Goal: Information Seeking & Learning: Learn about a topic

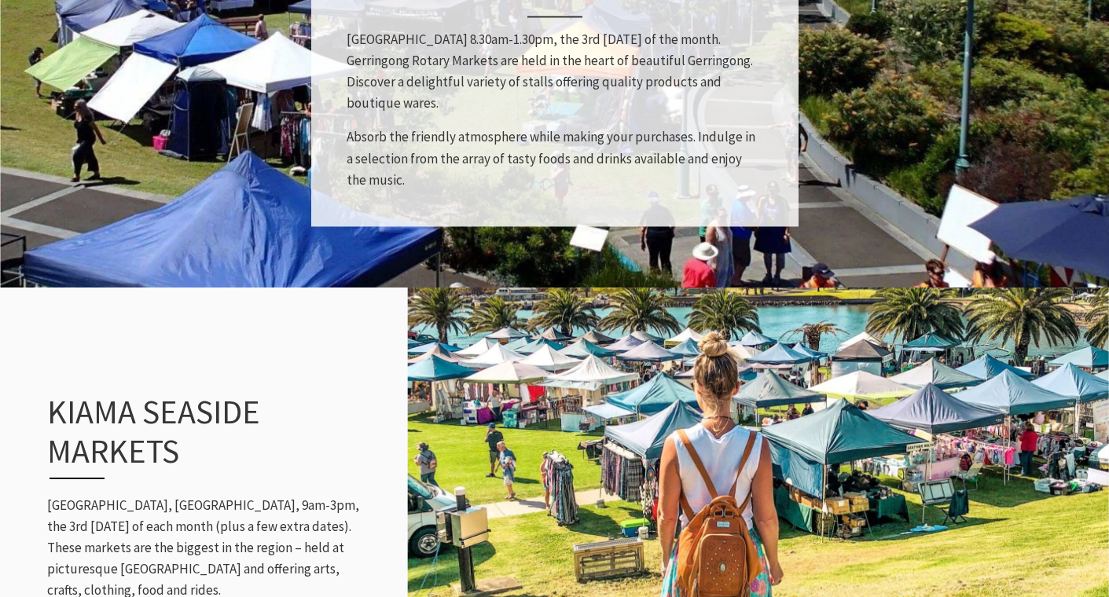
scroll to position [1414, 0]
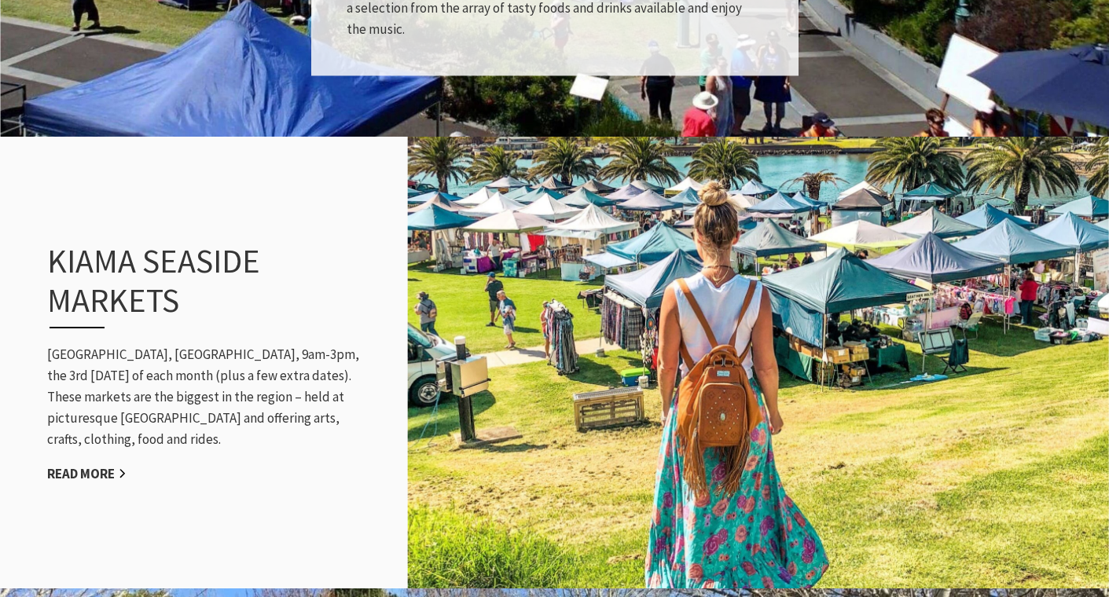
click at [62, 468] on link "Read More" at bounding box center [86, 474] width 79 height 18
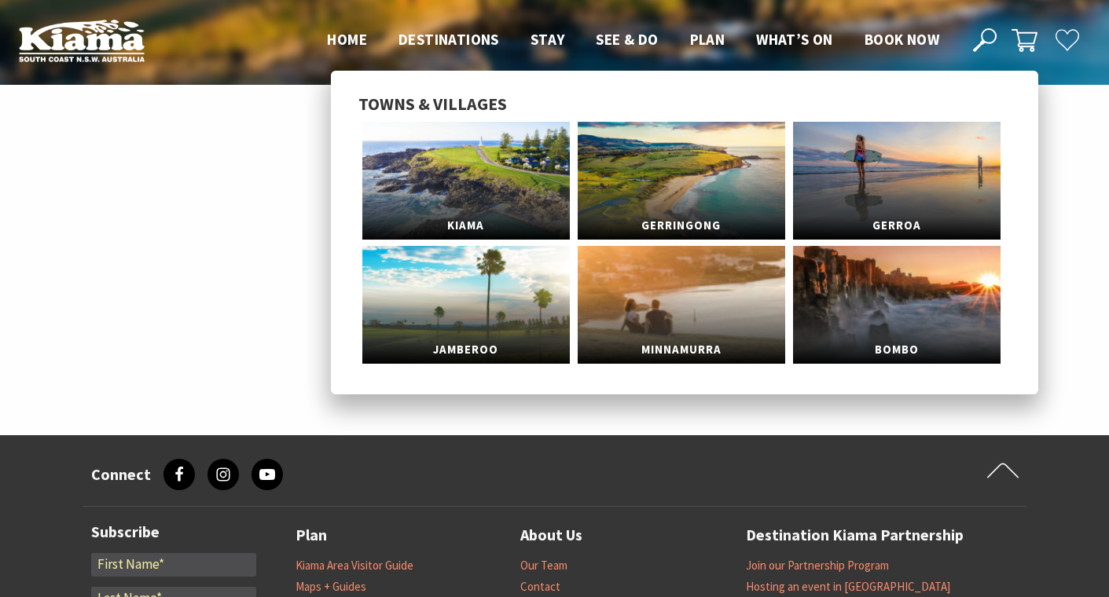
click at [468, 34] on span "Destinations" at bounding box center [448, 39] width 101 height 19
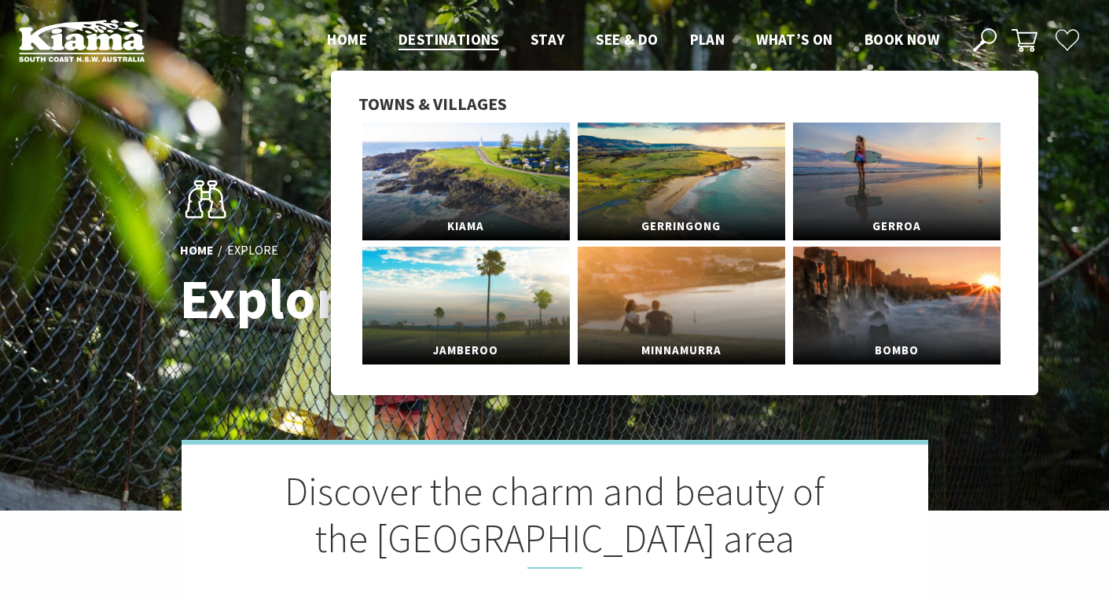
click at [421, 156] on link "Kiama" at bounding box center [465, 182] width 207 height 118
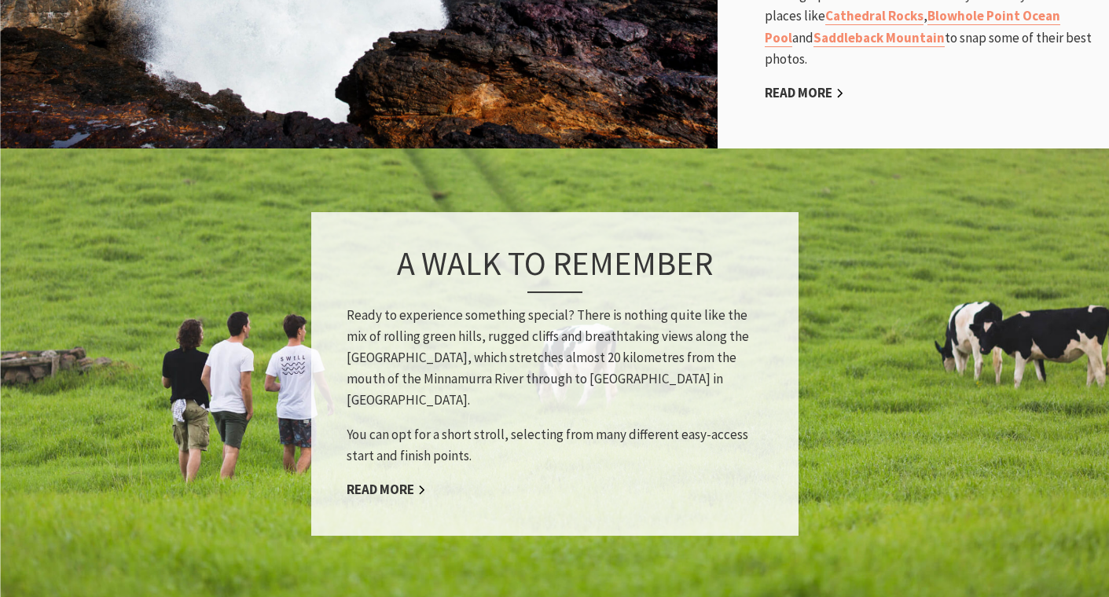
scroll to position [1807, 0]
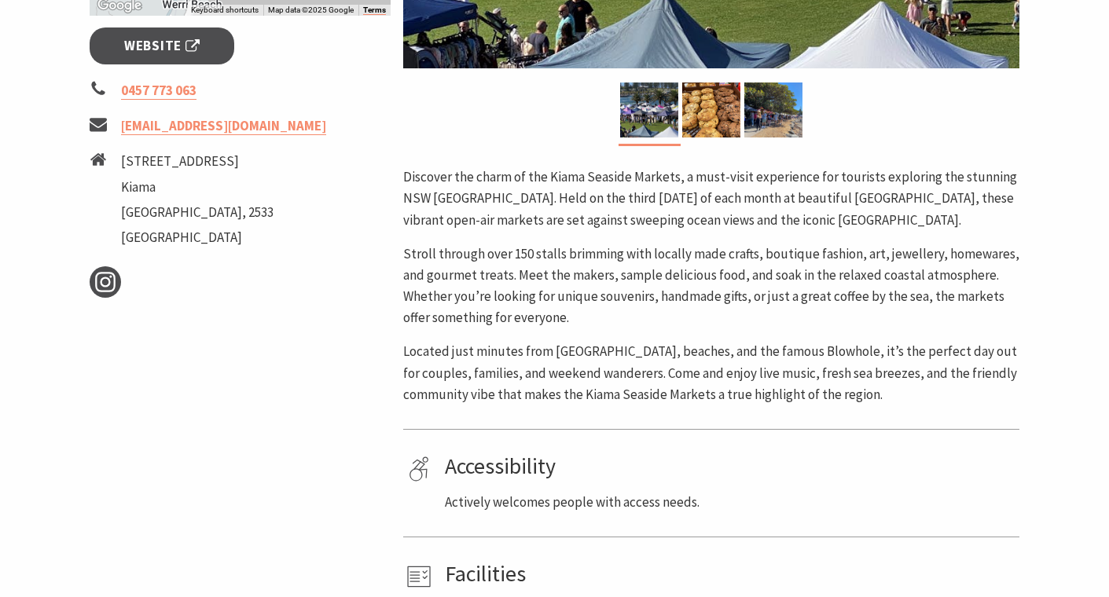
scroll to position [314, 0]
